Goal: Information Seeking & Learning: Learn about a topic

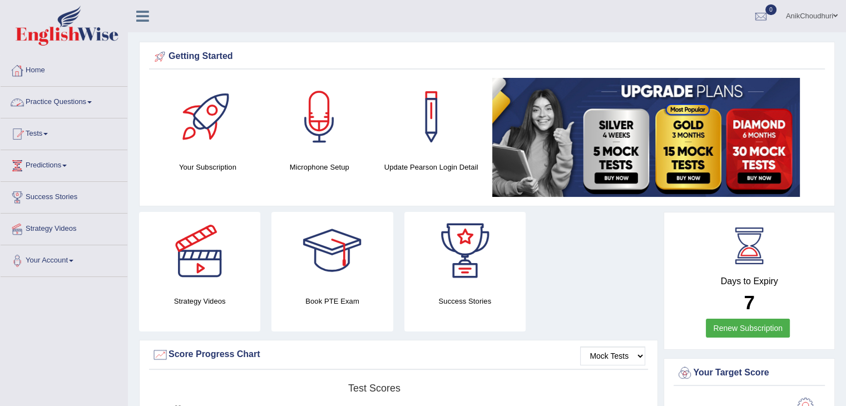
click at [38, 96] on link "Practice Questions" at bounding box center [64, 101] width 127 height 28
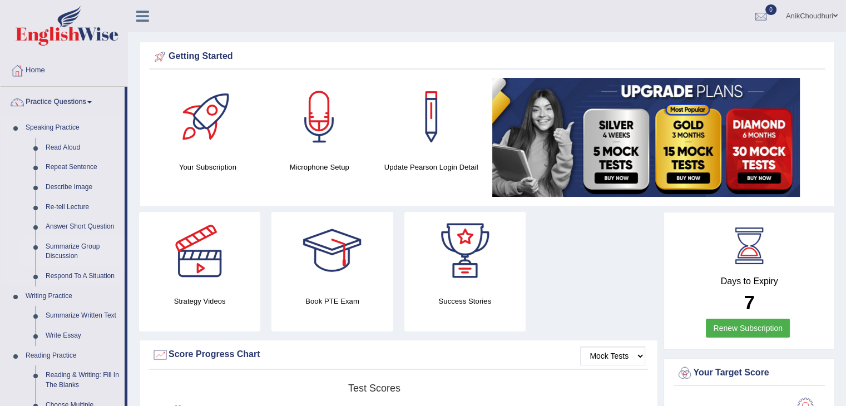
click at [72, 256] on link "Summarize Group Discussion" at bounding box center [83, 251] width 84 height 29
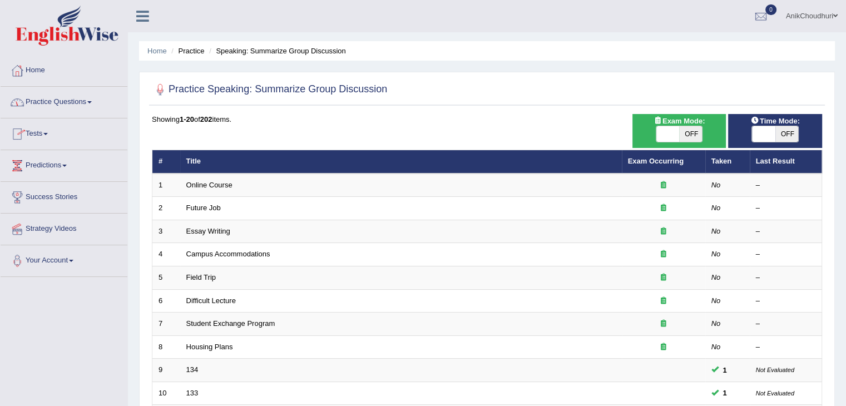
click at [58, 99] on link "Practice Questions" at bounding box center [64, 101] width 127 height 28
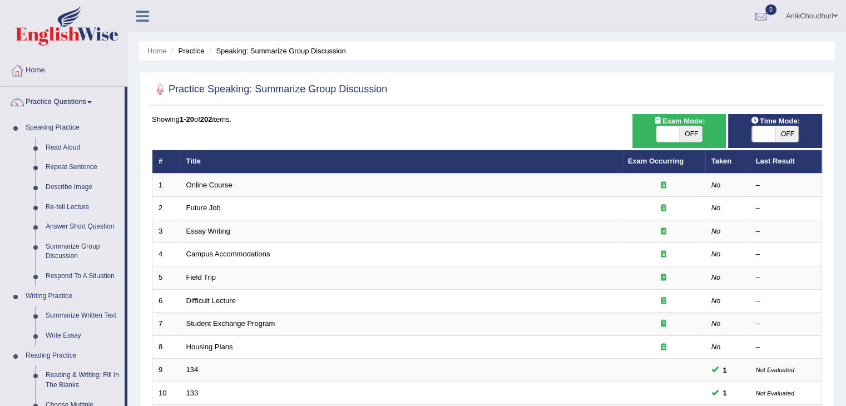
click at [67, 150] on link "Read Aloud" at bounding box center [83, 148] width 84 height 20
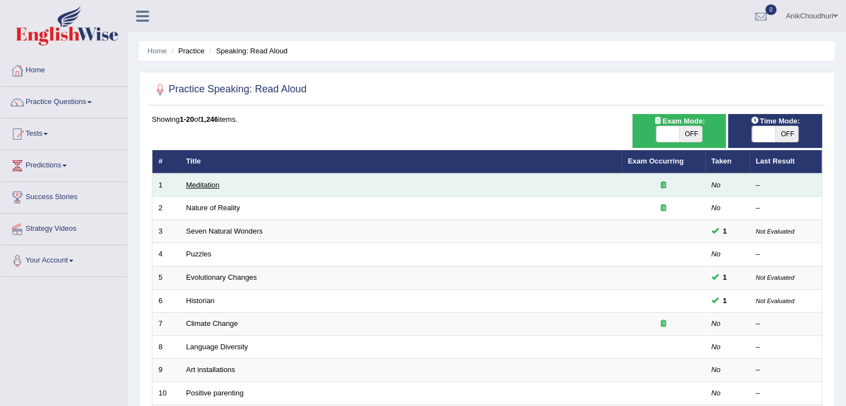
click at [202, 185] on link "Meditation" at bounding box center [202, 185] width 33 height 8
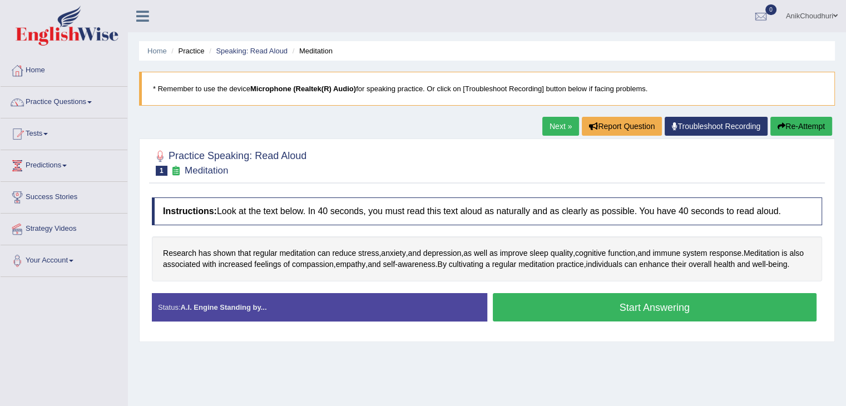
click at [594, 321] on button "Start Answering" at bounding box center [655, 307] width 324 height 28
click at [623, 311] on button "Start Answering" at bounding box center [655, 307] width 324 height 28
click at [591, 311] on button "Start Answering" at bounding box center [655, 307] width 324 height 28
click at [587, 315] on button "Start Answering" at bounding box center [655, 307] width 324 height 28
click at [640, 315] on button "Start Answering" at bounding box center [655, 307] width 324 height 28
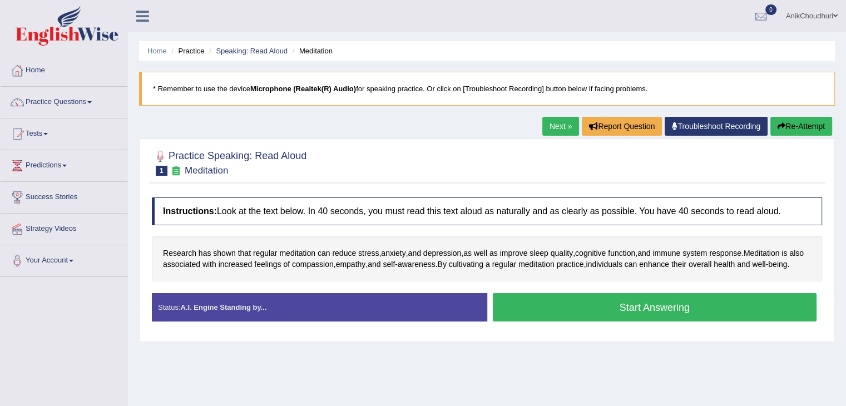
click at [658, 319] on button "Start Answering" at bounding box center [655, 307] width 324 height 28
click at [609, 321] on button "Start Answering" at bounding box center [655, 307] width 324 height 28
click at [607, 315] on button "Start Answering" at bounding box center [655, 307] width 324 height 28
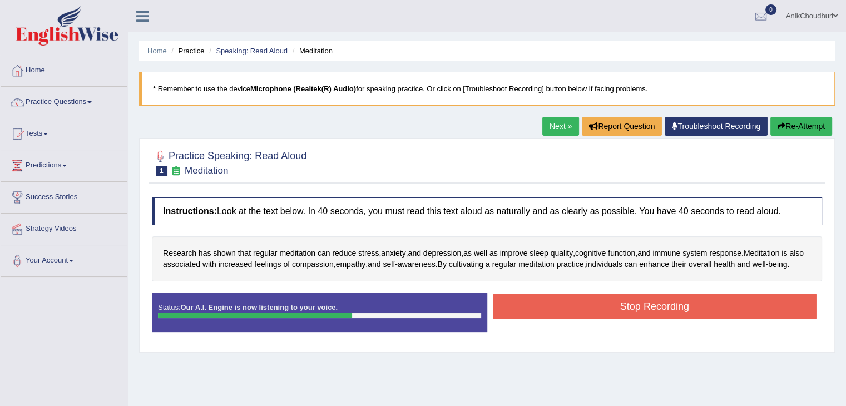
click at [607, 315] on button "Stop Recording" at bounding box center [655, 307] width 324 height 26
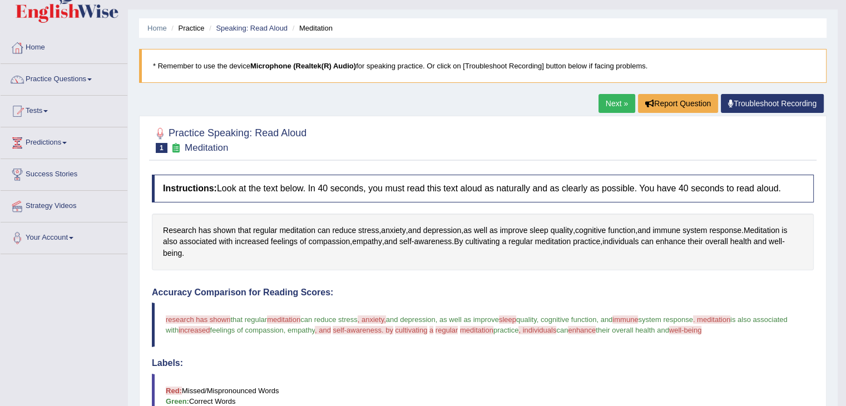
scroll to position [20, 0]
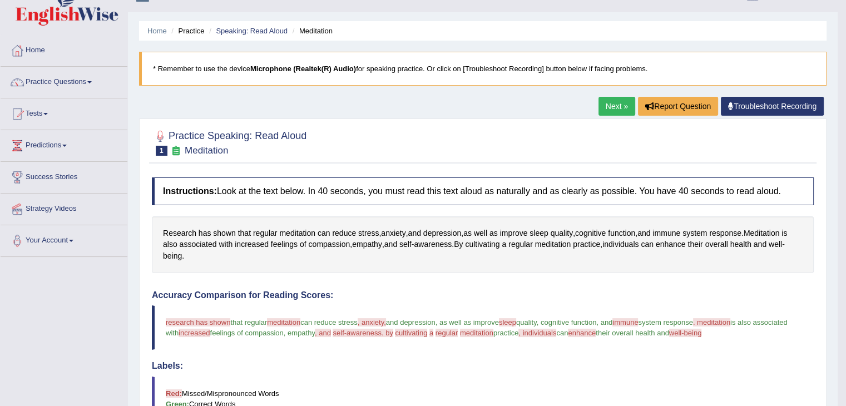
click at [601, 102] on link "Next »" at bounding box center [616, 106] width 37 height 19
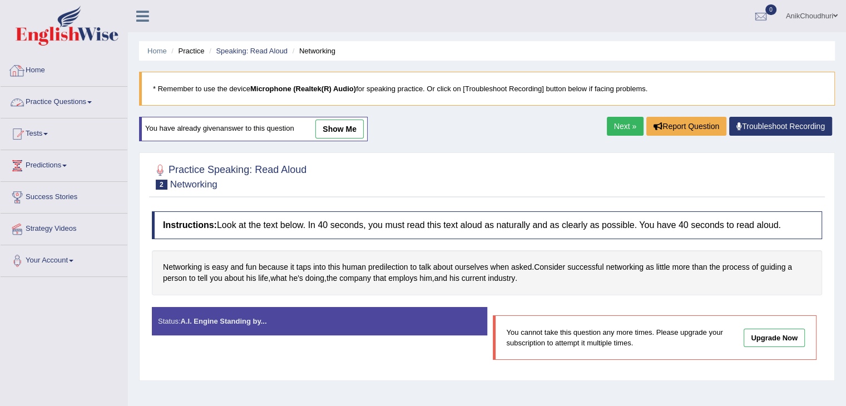
click at [56, 100] on link "Practice Questions" at bounding box center [64, 101] width 127 height 28
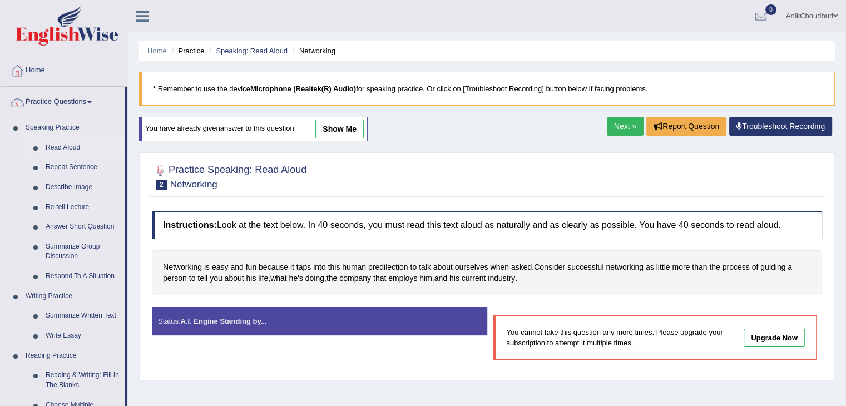
click at [51, 151] on link "Read Aloud" at bounding box center [83, 148] width 84 height 20
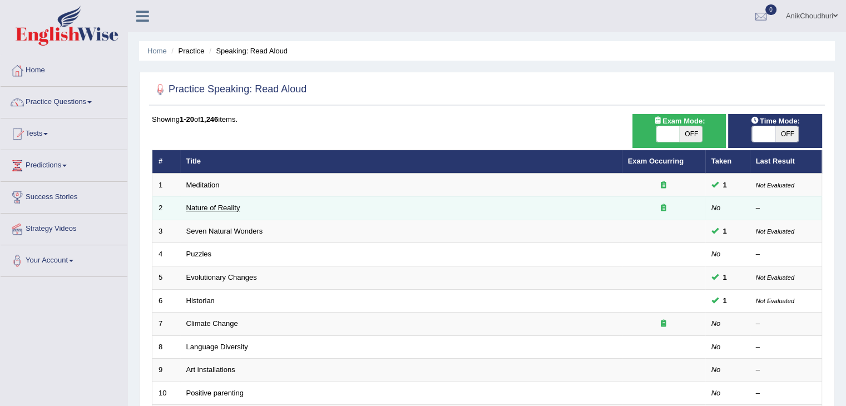
click at [225, 210] on link "Nature of Reality" at bounding box center [213, 207] width 54 height 8
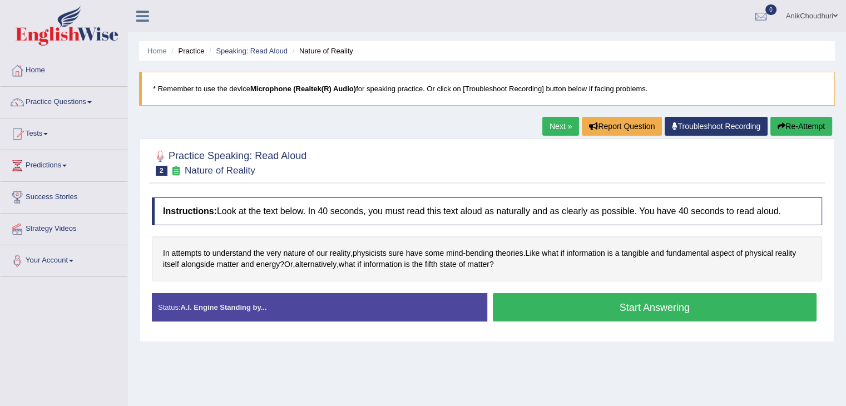
click at [607, 305] on button "Start Answering" at bounding box center [655, 307] width 324 height 28
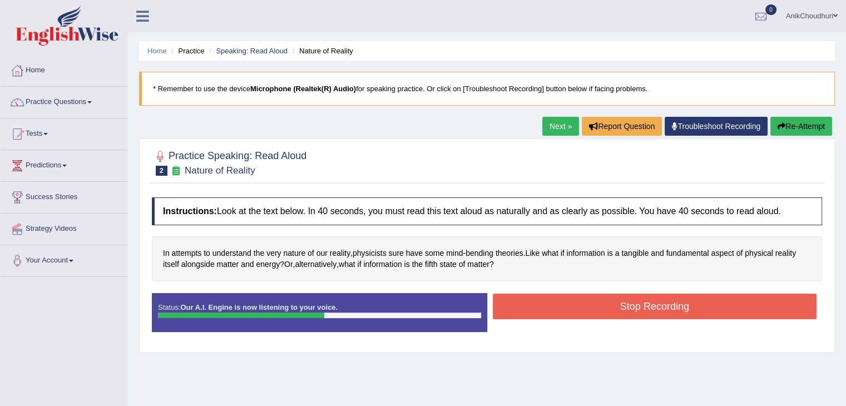
click at [607, 305] on button "Stop Recording" at bounding box center [655, 307] width 324 height 26
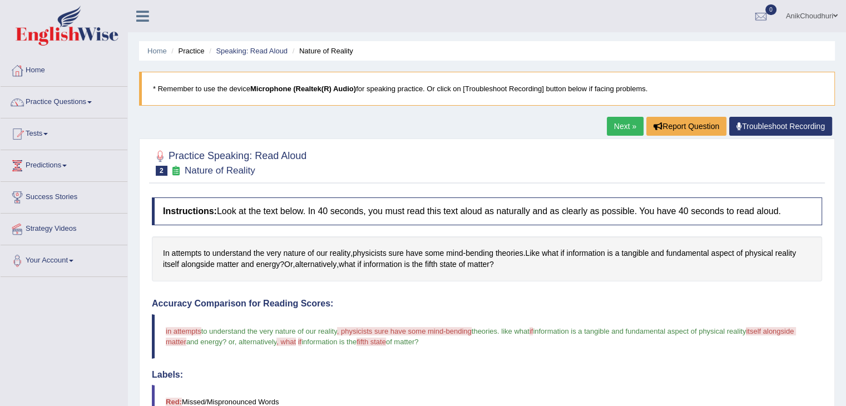
click at [630, 132] on link "Next »" at bounding box center [625, 126] width 37 height 19
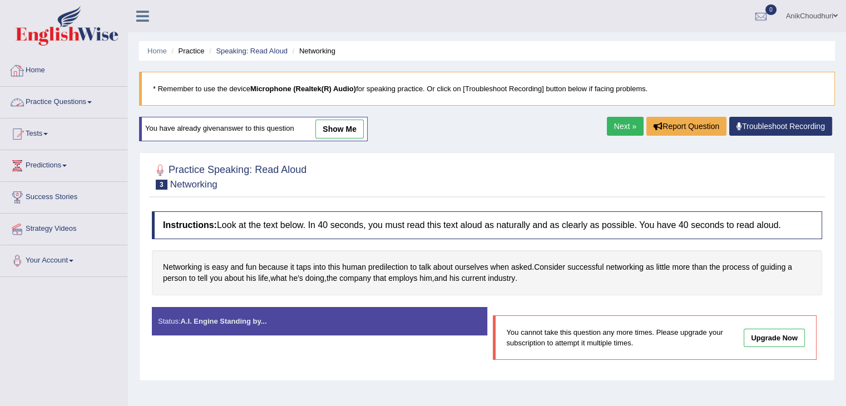
click at [62, 96] on link "Practice Questions" at bounding box center [64, 101] width 127 height 28
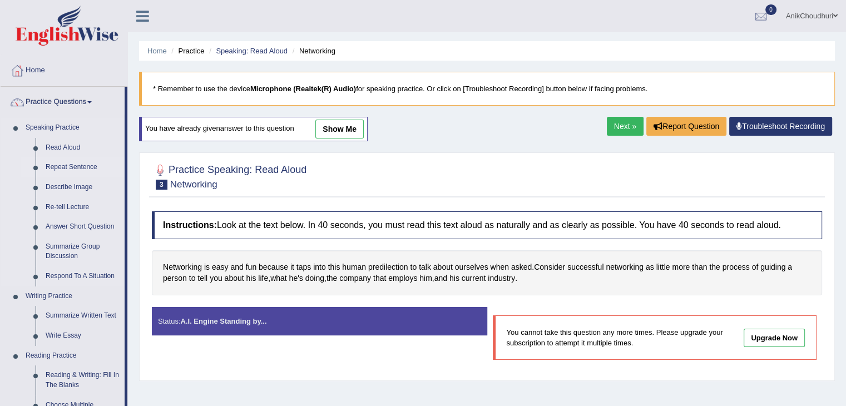
click at [64, 163] on link "Repeat Sentence" at bounding box center [83, 167] width 84 height 20
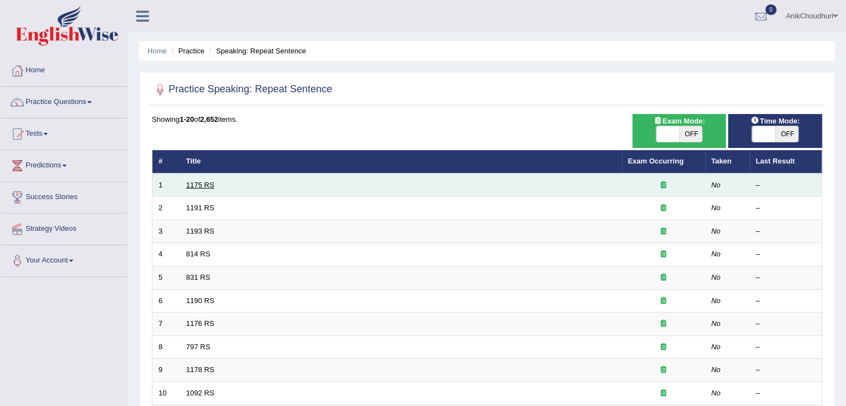
click at [200, 181] on link "1175 RS" at bounding box center [200, 185] width 28 height 8
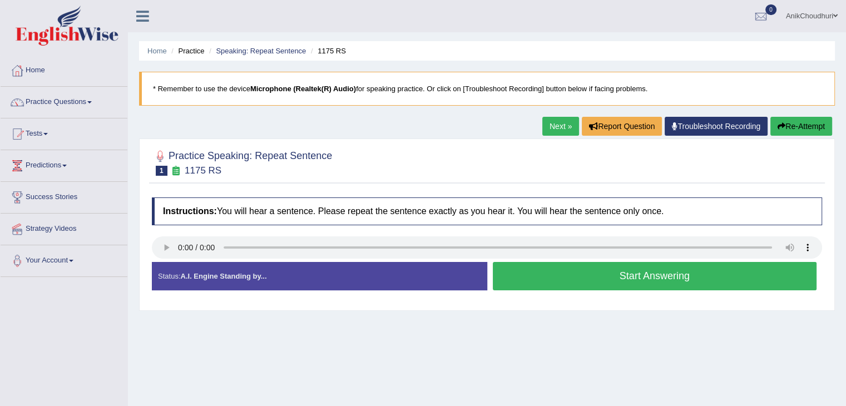
click at [607, 274] on button "Start Answering" at bounding box center [655, 276] width 324 height 28
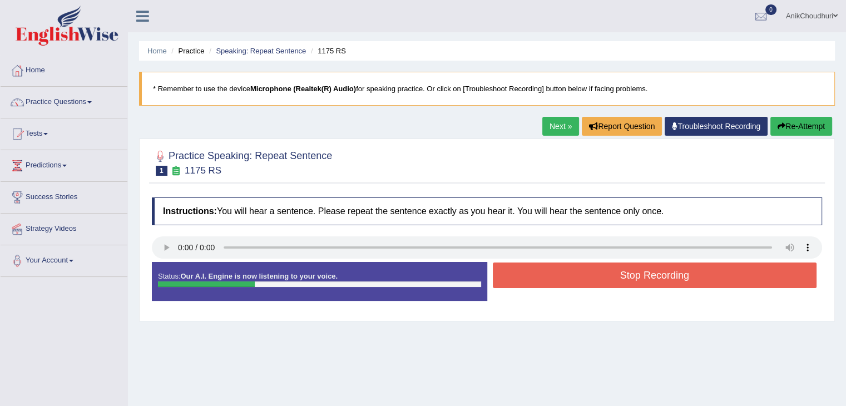
click at [607, 274] on button "Stop Recording" at bounding box center [655, 275] width 324 height 26
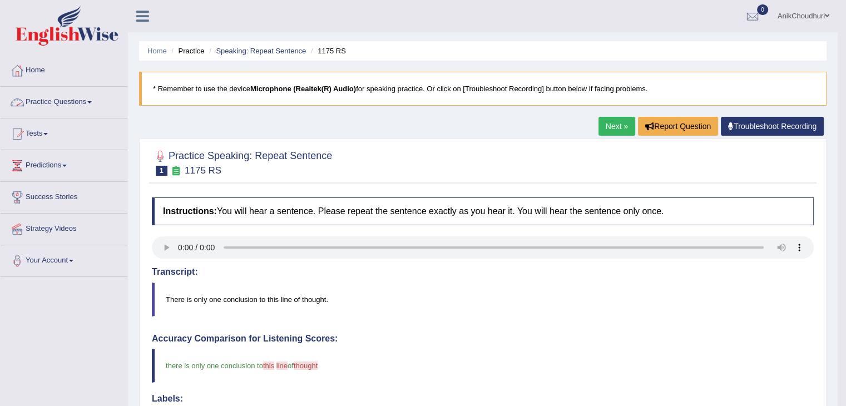
click at [78, 96] on link "Practice Questions" at bounding box center [64, 101] width 127 height 28
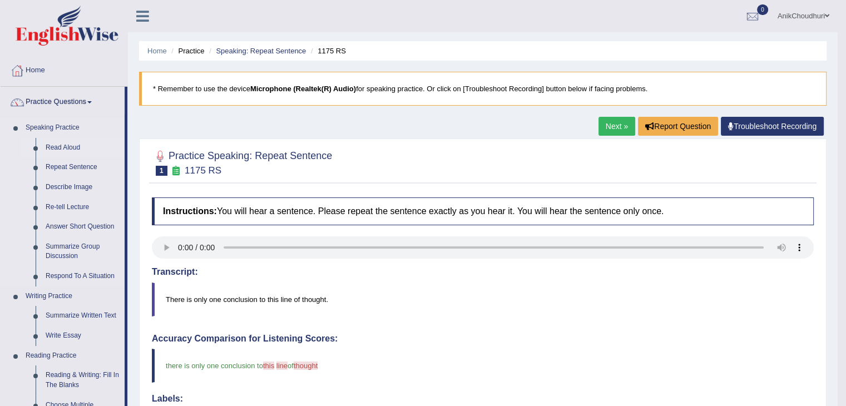
click at [65, 150] on link "Read Aloud" at bounding box center [83, 148] width 84 height 20
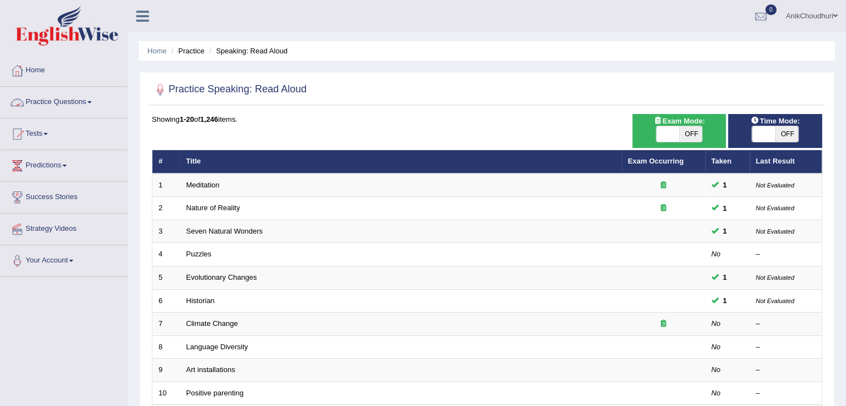
click at [97, 103] on link "Practice Questions" at bounding box center [64, 101] width 127 height 28
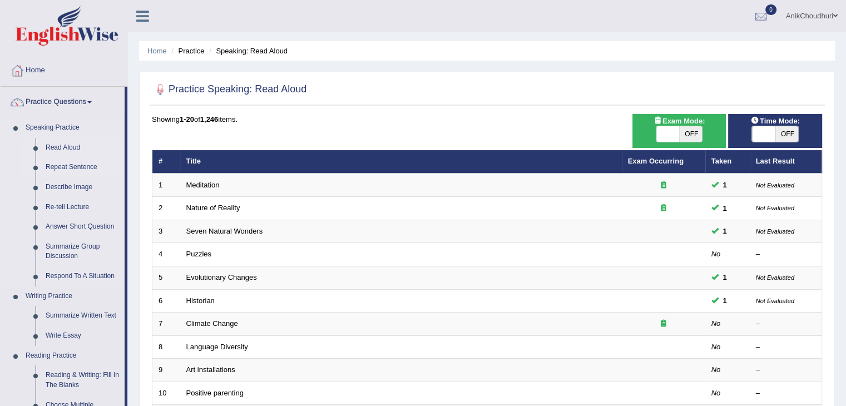
click at [48, 169] on link "Repeat Sentence" at bounding box center [83, 167] width 84 height 20
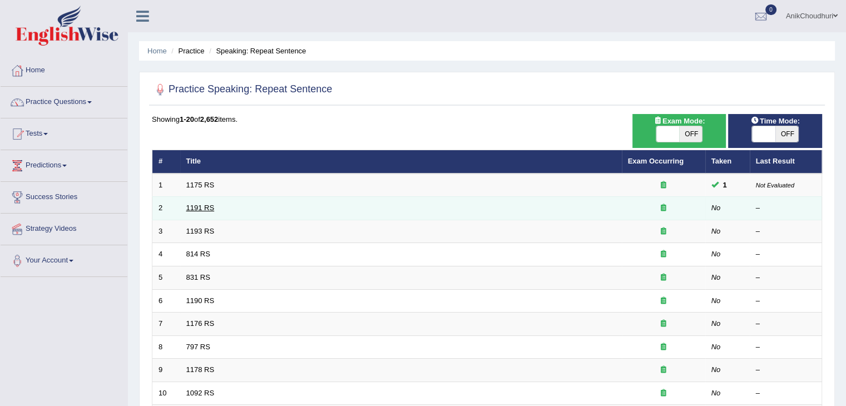
click at [199, 207] on link "1191 RS" at bounding box center [200, 207] width 28 height 8
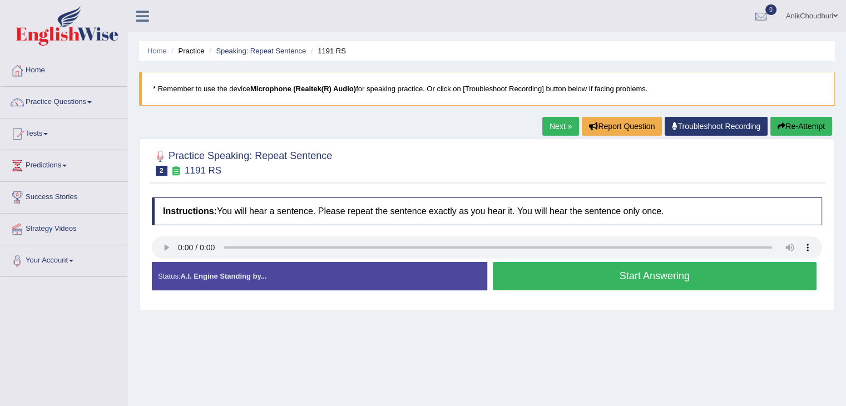
click at [361, 179] on div "Practice Speaking: Repeat Sentence 2 1191 RS" at bounding box center [487, 164] width 676 height 39
click at [489, 220] on h4 "Instructions: You will hear a sentence. Please repeat the sentence exactly as y…" at bounding box center [487, 211] width 670 height 28
click at [585, 276] on button "Start Answering" at bounding box center [655, 276] width 324 height 28
click at [577, 286] on button "Start Answering" at bounding box center [655, 276] width 324 height 28
click at [603, 276] on button "Start Answering" at bounding box center [655, 276] width 324 height 28
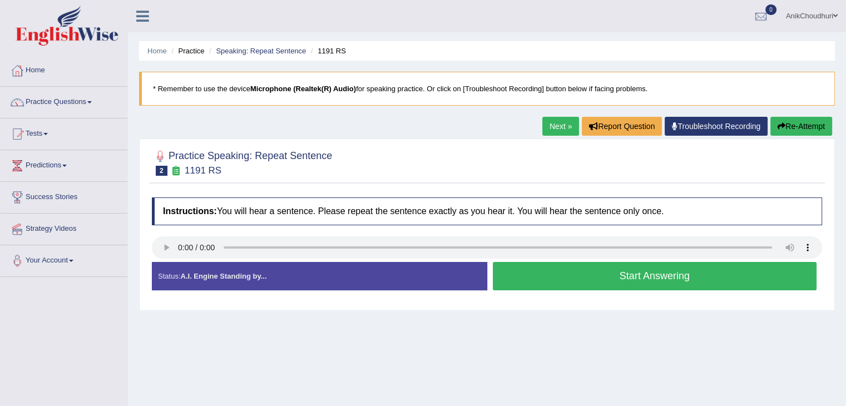
click at [585, 272] on button "Start Answering" at bounding box center [655, 276] width 324 height 28
click at [603, 265] on button "Start Answering" at bounding box center [655, 276] width 324 height 28
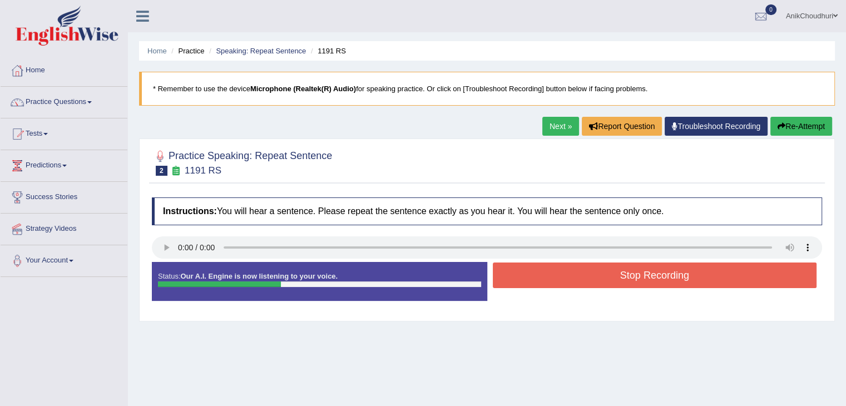
click at [603, 265] on button "Stop Recording" at bounding box center [655, 275] width 324 height 26
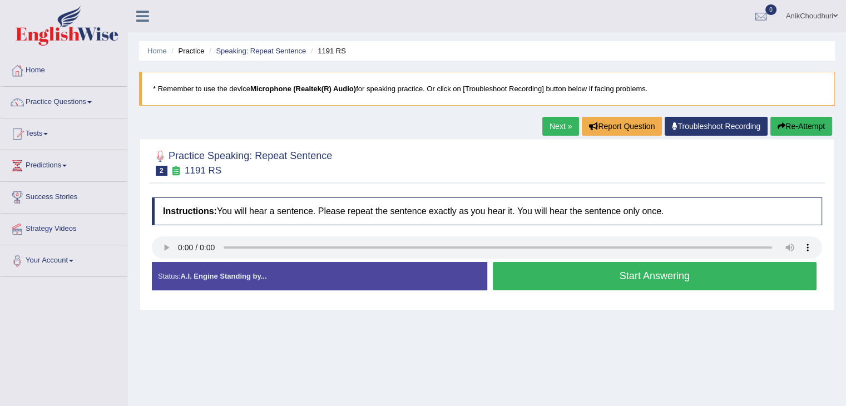
click at [609, 274] on button "Start Answering" at bounding box center [655, 276] width 324 height 28
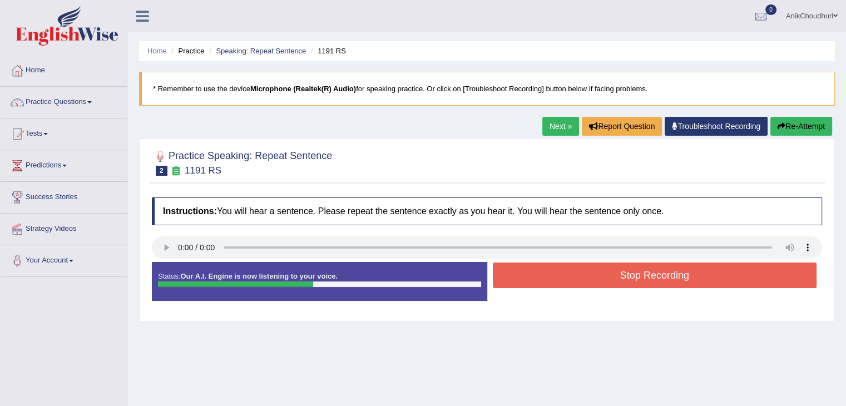
click at [609, 274] on button "Stop Recording" at bounding box center [655, 275] width 324 height 26
